Goal: Transaction & Acquisition: Purchase product/service

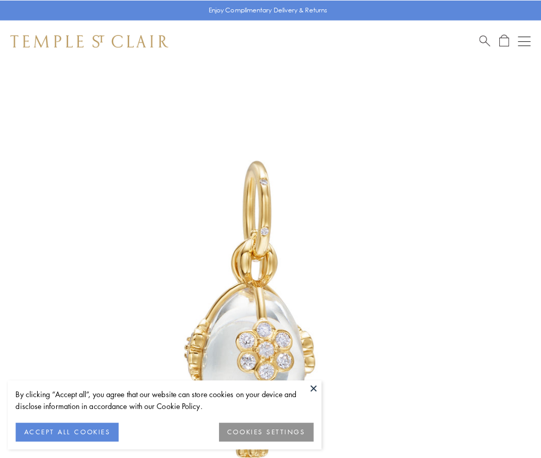
scroll to position [25, 0]
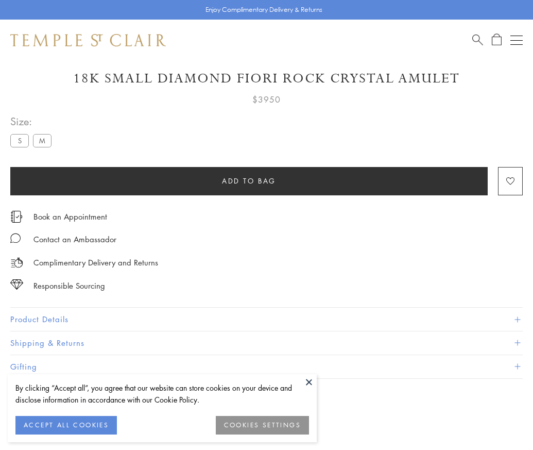
click at [249, 180] on span "Add to bag" at bounding box center [249, 180] width 54 height 11
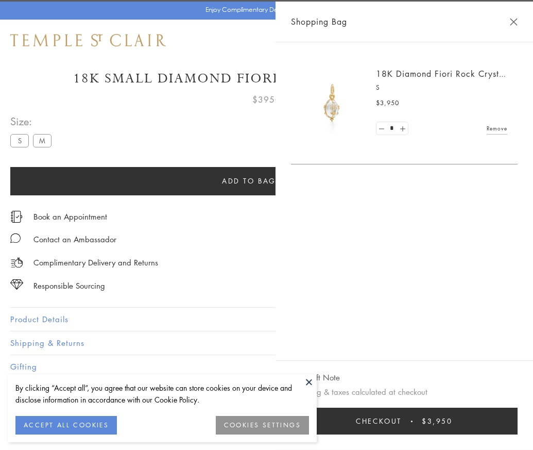
click at [518, 429] on button "Checkout $3,950" at bounding box center [404, 421] width 227 height 27
